Goal: Understand process/instructions: Learn how to perform a task or action

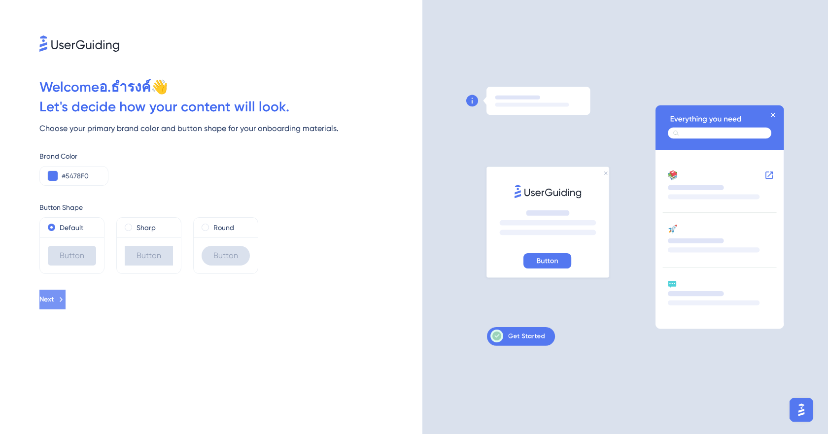
click at [66, 300] on icon at bounding box center [61, 299] width 9 height 9
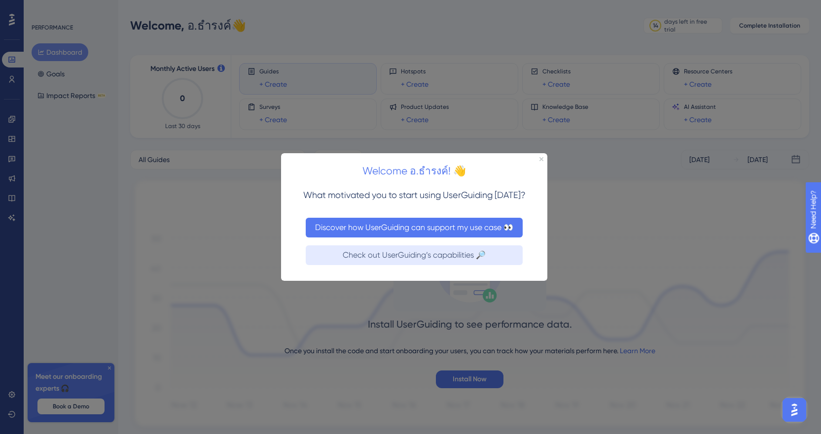
click at [436, 226] on button "Discover how UserGuiding can support my use case 👀" at bounding box center [414, 227] width 217 height 20
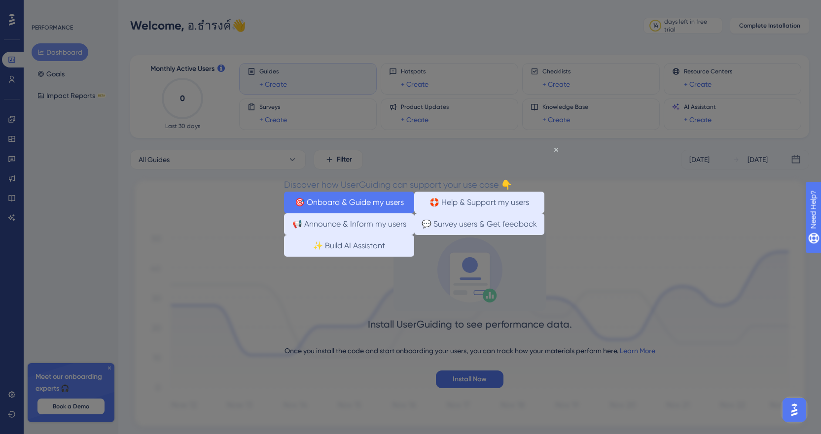
click at [350, 203] on button "🎯 Onboard & Guide my users" at bounding box center [349, 202] width 130 height 22
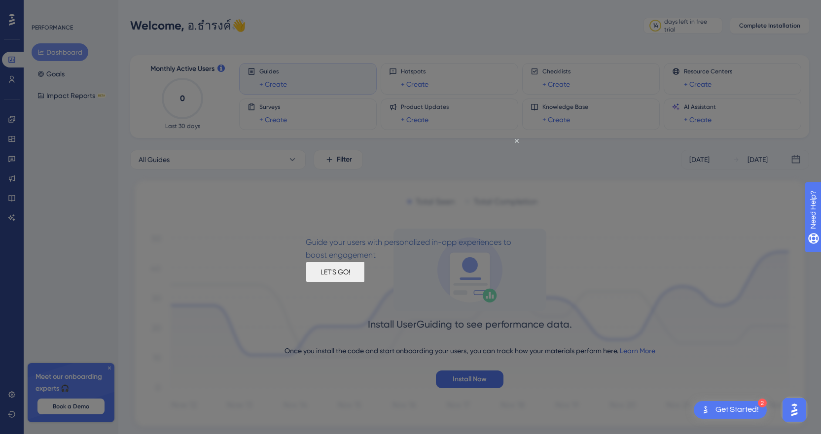
click at [365, 280] on button "LET'S GO!" at bounding box center [335, 271] width 59 height 21
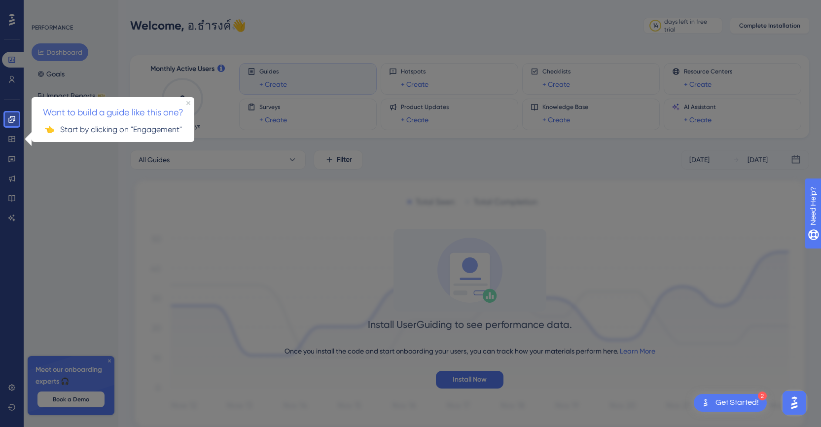
click at [586, 200] on div at bounding box center [423, 232] width 809 height 464
click at [11, 138] on div at bounding box center [12, 295] width 14 height 338
click at [112, 129] on p "👈 Start by clicking on "Engagement"" at bounding box center [112, 129] width 147 height 13
click at [578, 279] on div at bounding box center [423, 232] width 809 height 464
click at [737, 402] on div "Get Started!" at bounding box center [736, 402] width 43 height 11
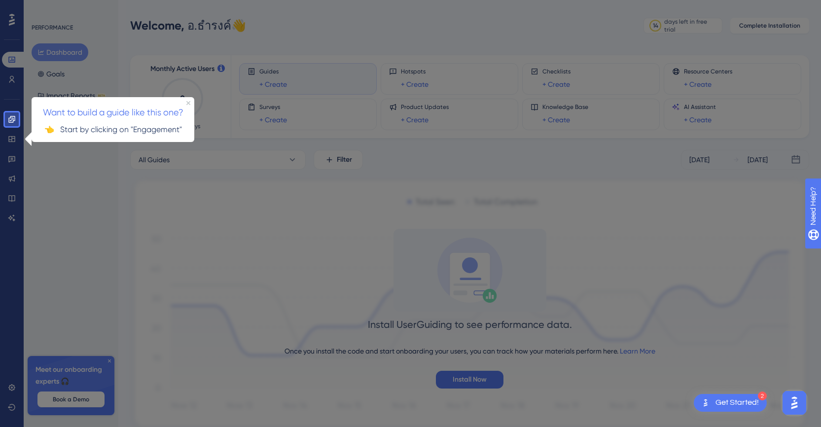
click at [482, 380] on div at bounding box center [423, 232] width 809 height 464
click at [174, 162] on div at bounding box center [423, 232] width 809 height 464
click at [153, 111] on span "Want to build a guide like this one?" at bounding box center [113, 111] width 140 height 10
drag, startPoint x: 734, startPoint y: 395, endPoint x: 230, endPoint y: 361, distance: 504.9
click at [706, 0] on div "2 Get Started!" at bounding box center [410, 0] width 821 height 0
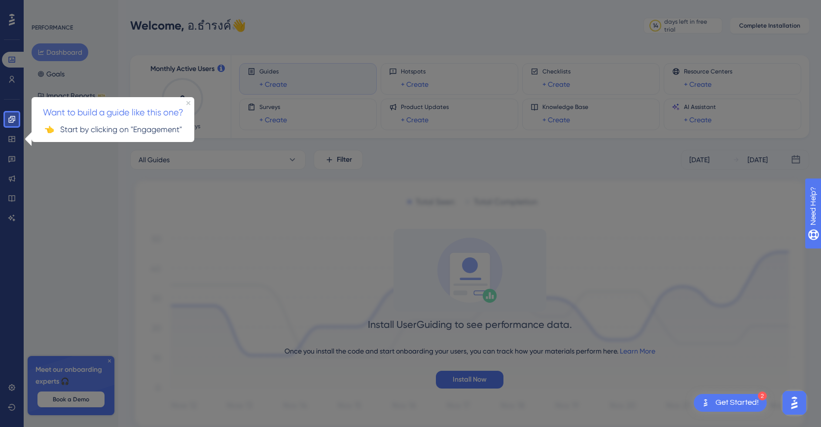
click at [111, 360] on div at bounding box center [423, 232] width 809 height 464
click at [111, 361] on div at bounding box center [423, 232] width 809 height 464
click at [81, 116] on span "Want to build a guide like this one?" at bounding box center [113, 111] width 140 height 10
click at [156, 130] on p "👈 Start by clicking on "Engagement"" at bounding box center [112, 129] width 147 height 13
click at [65, 59] on div at bounding box center [423, 232] width 809 height 464
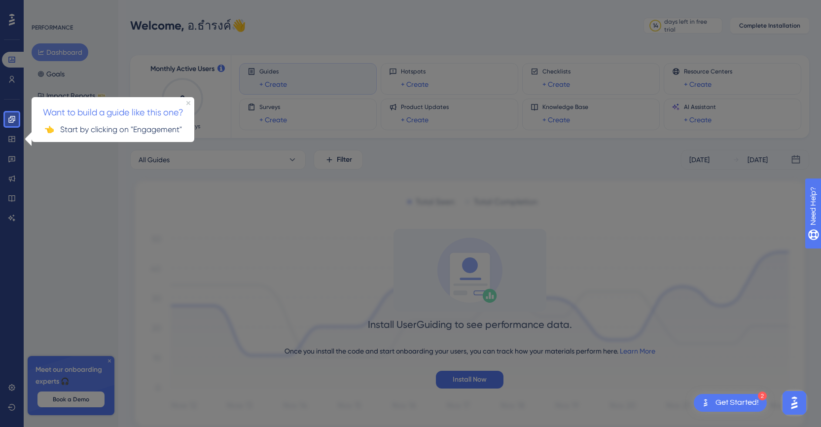
click at [723, 394] on div "2 Get Started!" at bounding box center [730, 403] width 73 height 18
click at [151, 128] on p "👈 Start by clicking on "Engagement"" at bounding box center [112, 129] width 147 height 13
click at [114, 132] on p "👈 Start by clicking on "Engagement"" at bounding box center [112, 129] width 147 height 13
click at [116, 124] on p "👈 Start by clicking on "Engagement"" at bounding box center [112, 129] width 147 height 13
drag, startPoint x: 469, startPoint y: 155, endPoint x: 476, endPoint y: 155, distance: 6.4
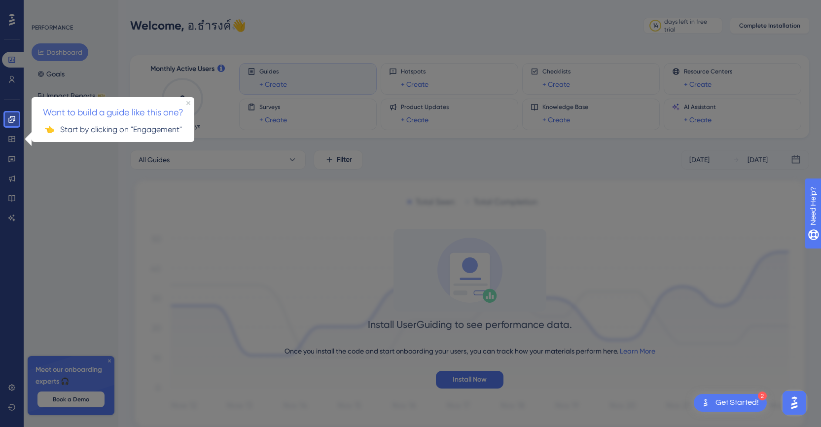
click at [470, 155] on div at bounding box center [423, 232] width 809 height 464
click at [723, 178] on div at bounding box center [423, 232] width 809 height 464
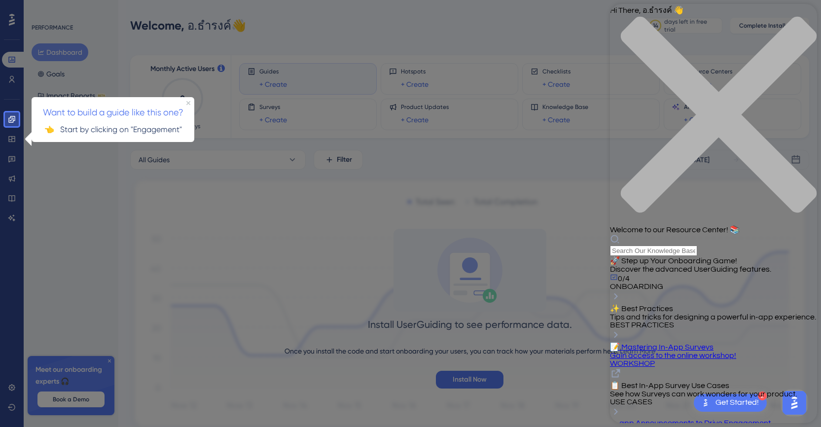
click at [801, 19] on icon "close resource center" at bounding box center [713, 119] width 207 height 207
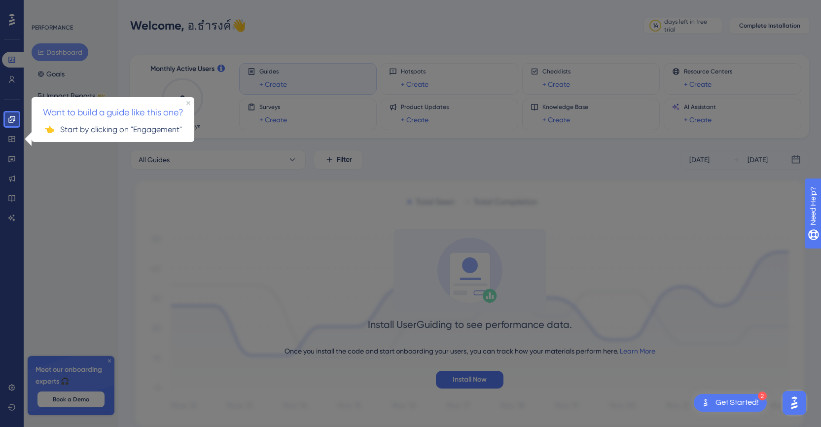
click at [738, 398] on div "Get Started!" at bounding box center [736, 402] width 43 height 11
click at [794, 403] on img "Open AI Assistant Launcher" at bounding box center [794, 403] width 18 height 18
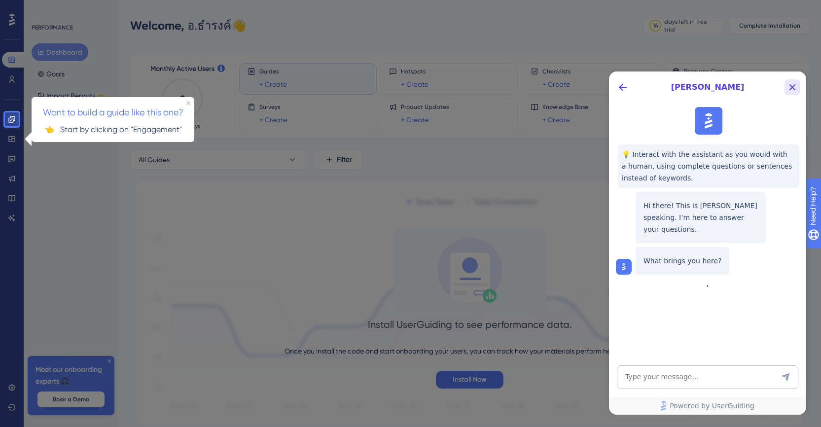
click at [794, 83] on icon "Close Button" at bounding box center [792, 87] width 12 height 12
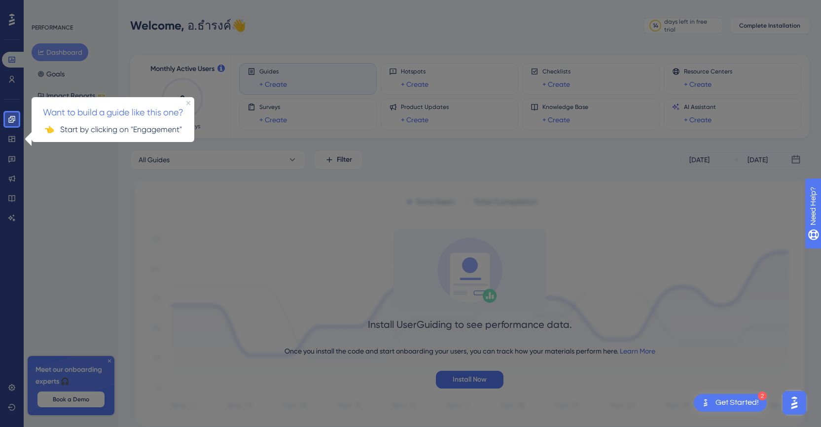
click at [491, 377] on div at bounding box center [423, 232] width 809 height 464
click at [143, 111] on span "Want to build a guide like this one?" at bounding box center [113, 111] width 140 height 10
drag, startPoint x: 63, startPoint y: 46, endPoint x: 72, endPoint y: 50, distance: 10.2
click at [72, 50] on div at bounding box center [423, 232] width 809 height 464
click at [660, 213] on div at bounding box center [423, 232] width 809 height 464
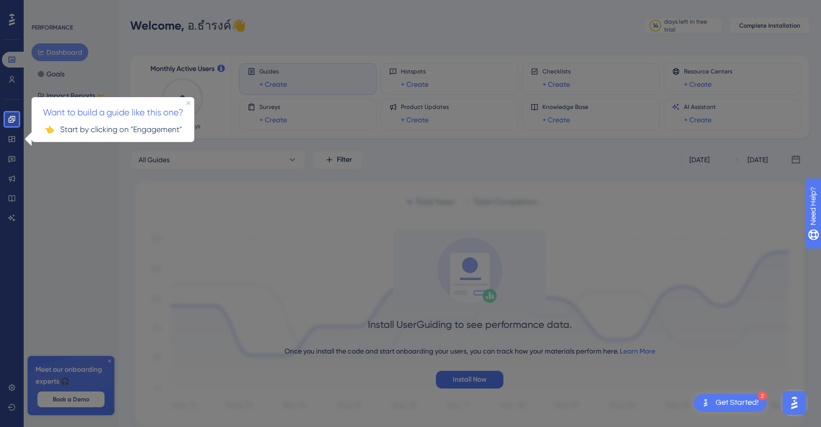
click at [731, 398] on div "Get Started!" at bounding box center [736, 402] width 43 height 11
click at [730, 401] on div "Get Started!" at bounding box center [736, 402] width 43 height 11
click at [108, 361] on div at bounding box center [423, 232] width 809 height 464
